Goal: Navigation & Orientation: Find specific page/section

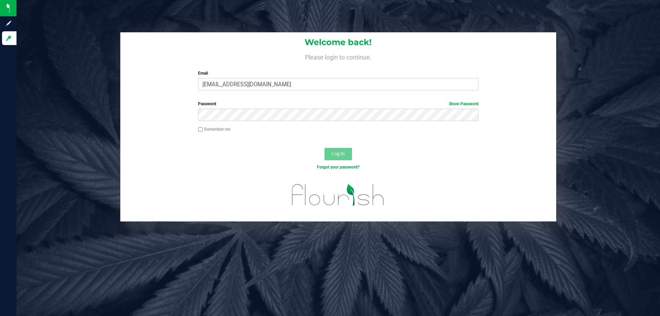
type input "[EMAIL_ADDRESS][DOMAIN_NAME]"
click at [325, 148] on button "Log In" at bounding box center [339, 154] width 28 height 12
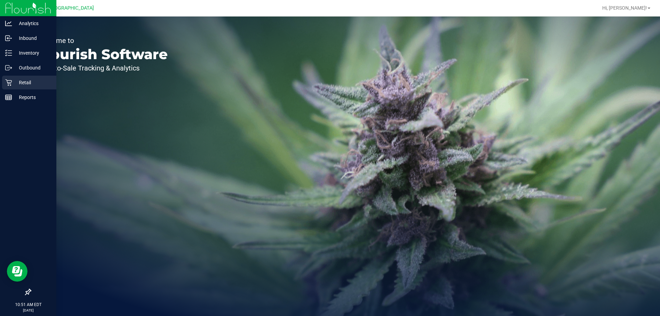
click at [9, 80] on icon at bounding box center [8, 82] width 7 height 7
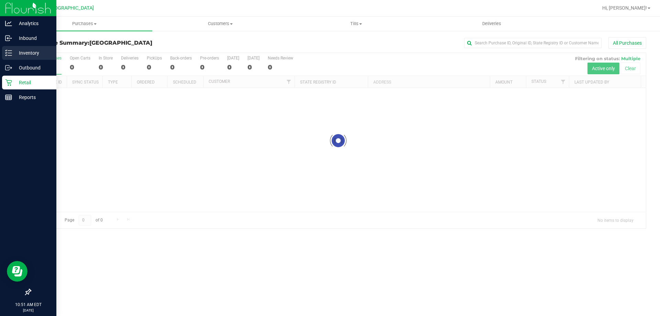
click at [27, 51] on p "Inventory" at bounding box center [32, 53] width 41 height 8
